Goal: Information Seeking & Learning: Understand process/instructions

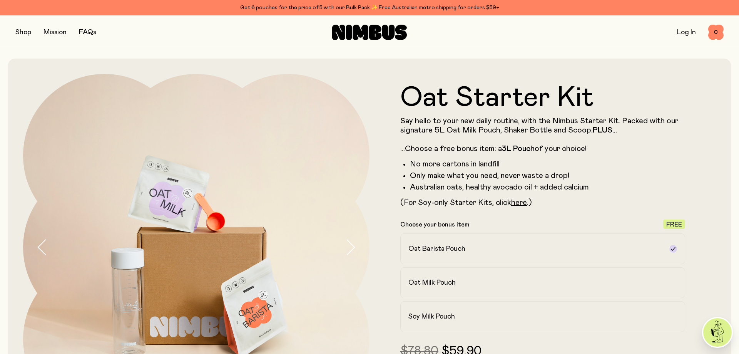
click at [22, 33] on button "button" at bounding box center [23, 32] width 16 height 11
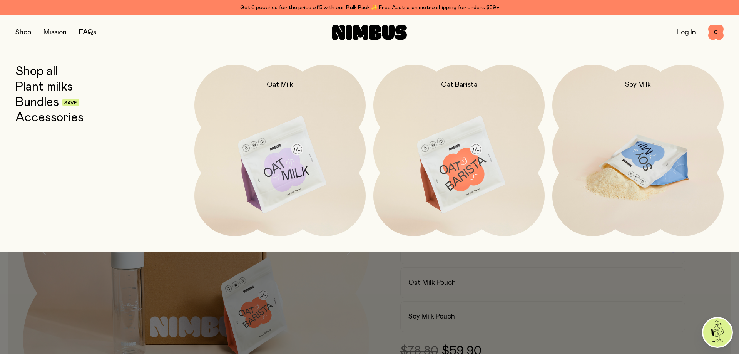
click at [650, 180] on img at bounding box center [637, 165] width 171 height 201
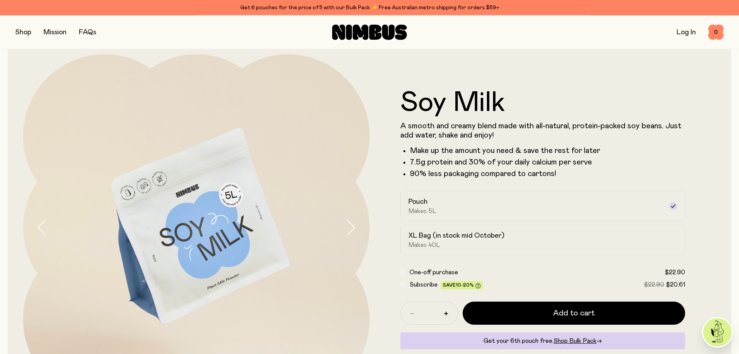
scroll to position [52, 0]
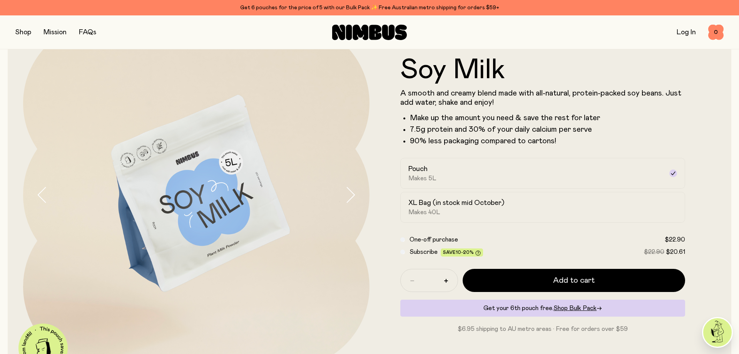
click at [52, 34] on link "Mission" at bounding box center [54, 32] width 23 height 7
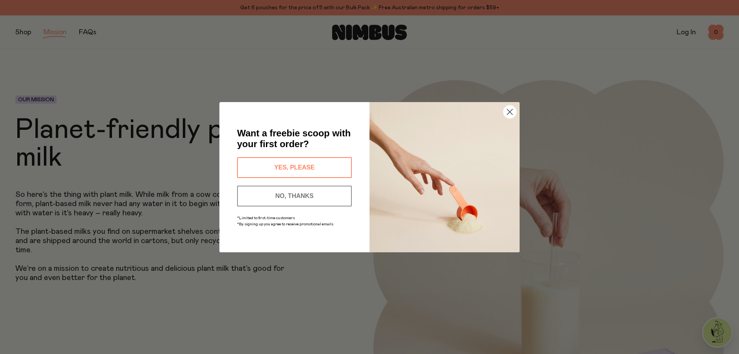
click at [507, 110] on circle "Close dialog" at bounding box center [509, 111] width 13 height 13
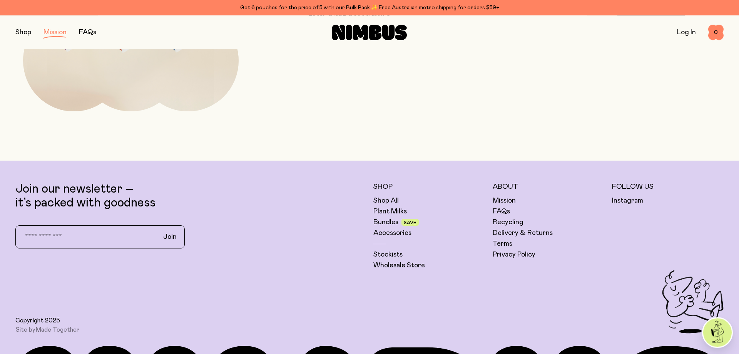
scroll to position [1805, 0]
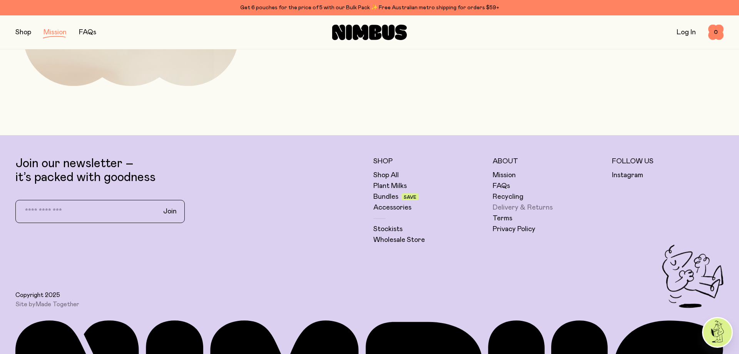
click at [497, 209] on link "Delivery & Returns" at bounding box center [522, 207] width 60 height 9
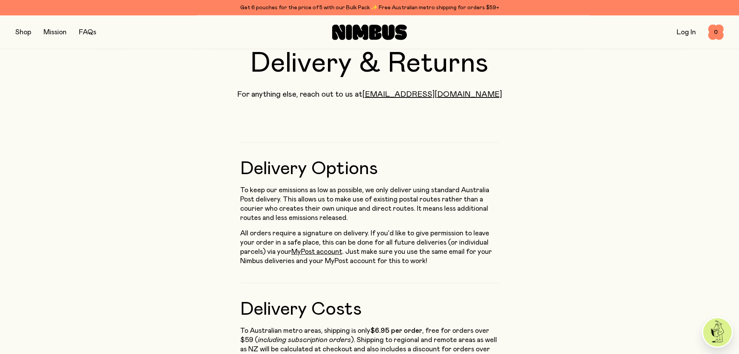
scroll to position [78, 0]
